Goal: Obtain resource: Download file/media

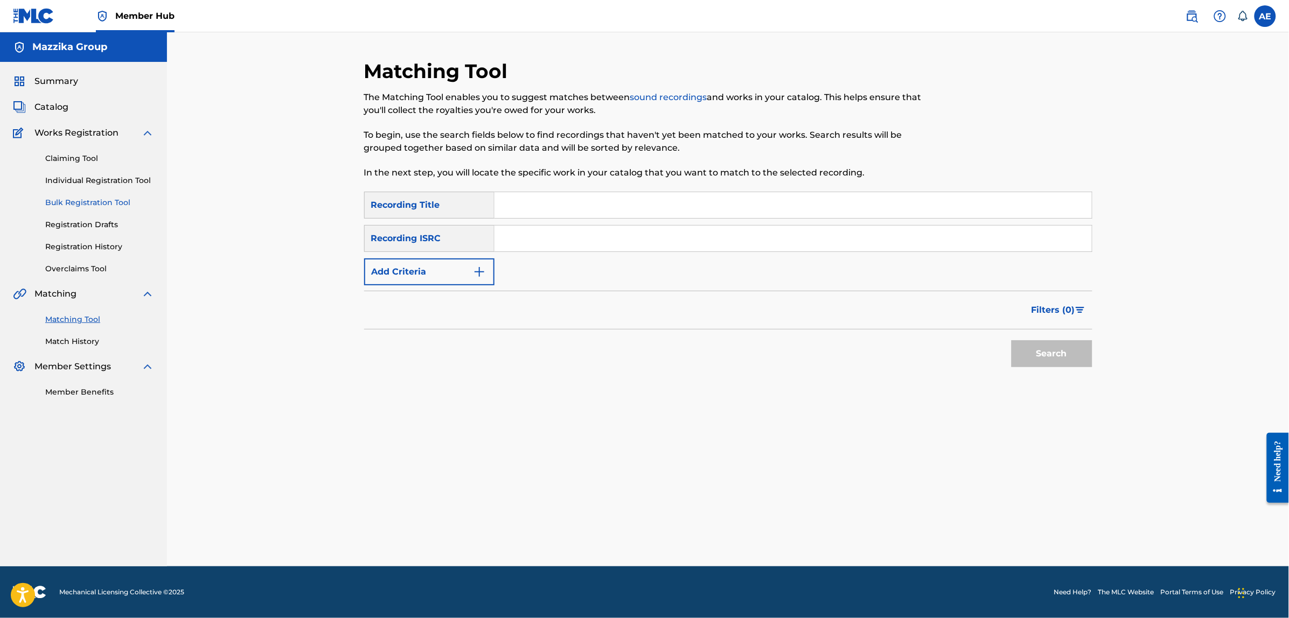
click at [70, 200] on link "Bulk Registration Tool" at bounding box center [99, 202] width 109 height 11
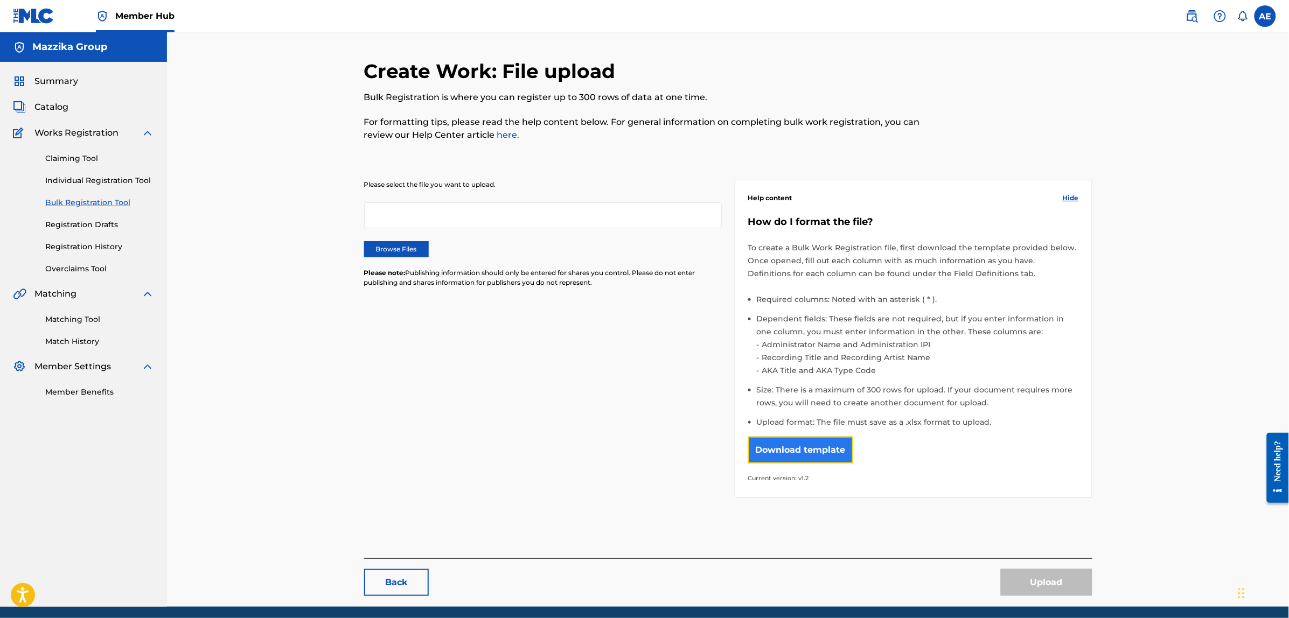
click at [795, 447] on button "Download template" at bounding box center [800, 450] width 105 height 27
